Goal: Information Seeking & Learning: Learn about a topic

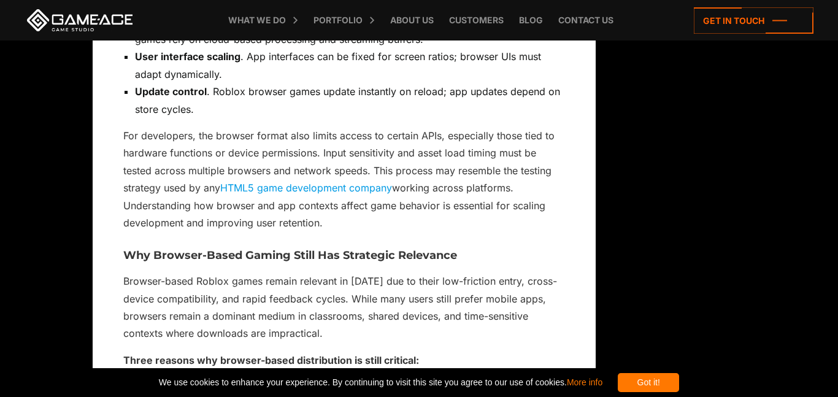
scroll to position [1788, 0]
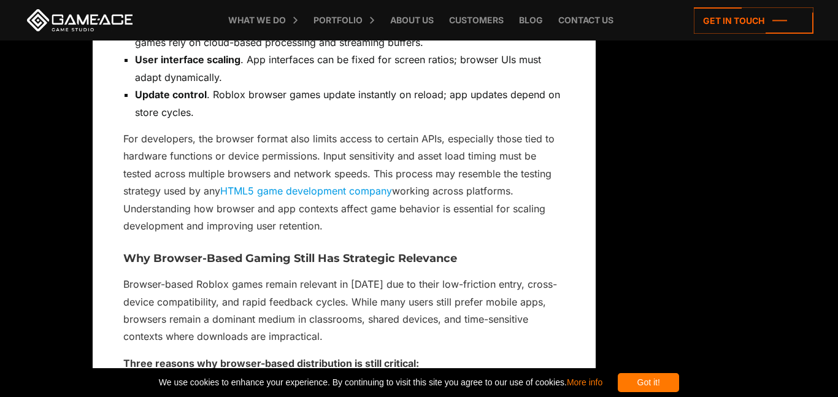
click at [268, 191] on link "HTML5 game development company" at bounding box center [306, 191] width 172 height 12
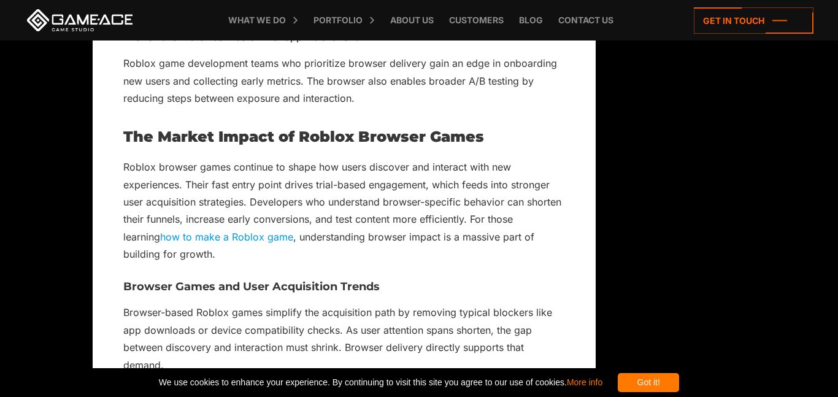
scroll to position [2219, 0]
